Goal: Transaction & Acquisition: Obtain resource

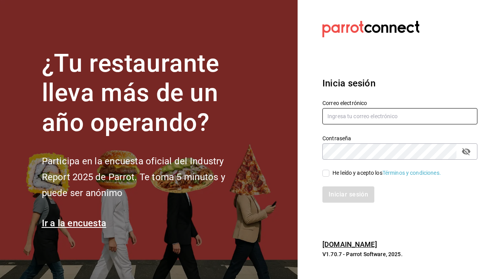
click at [326, 116] on input "text" at bounding box center [400, 116] width 155 height 16
type input "preciosadelalma@gmail.com"
click at [329, 176] on input "He leído y acepto los Términos y condiciones." at bounding box center [326, 173] width 7 height 7
checkbox input "true"
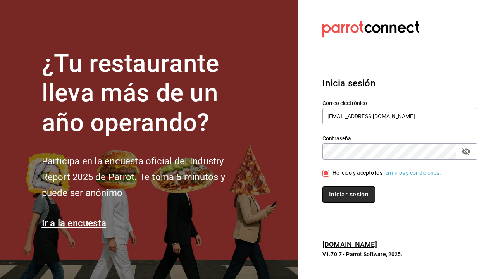
click at [339, 193] on button "Iniciar sesión" at bounding box center [349, 195] width 53 height 16
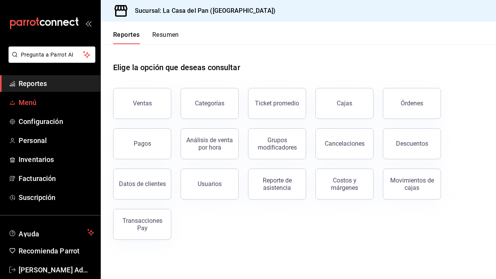
click at [26, 104] on span "Menú" at bounding box center [57, 102] width 76 height 10
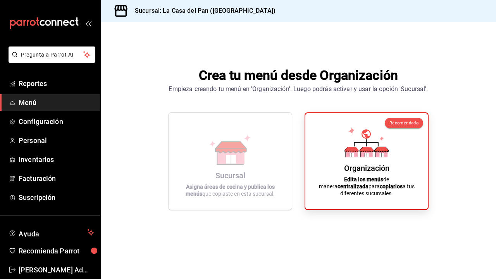
click at [359, 176] on p "Edita los menús de manera centralizada para copiarlos a tus diferentes sucursal…" at bounding box center [367, 186] width 104 height 21
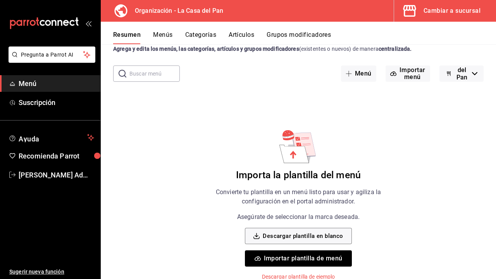
scroll to position [22, 0]
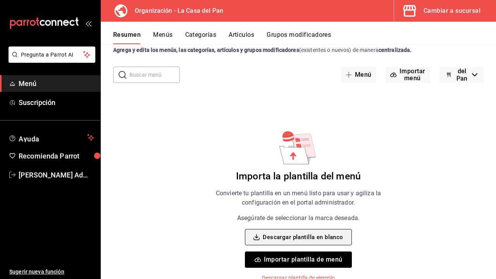
click at [275, 240] on button "Descargar plantilla en blanco" at bounding box center [298, 237] width 107 height 16
